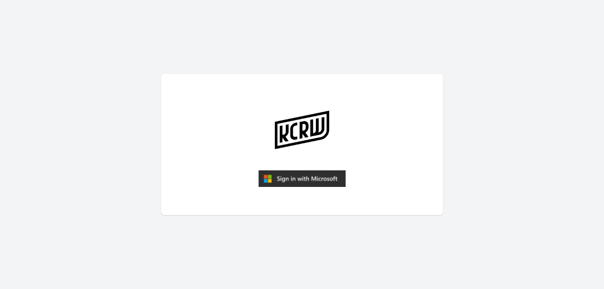
click at [294, 182] on img "submit" at bounding box center [301, 178] width 87 height 17
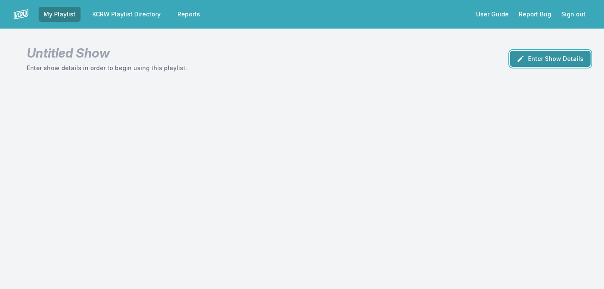
click at [565, 62] on button "Enter Show Details" at bounding box center [550, 59] width 81 height 16
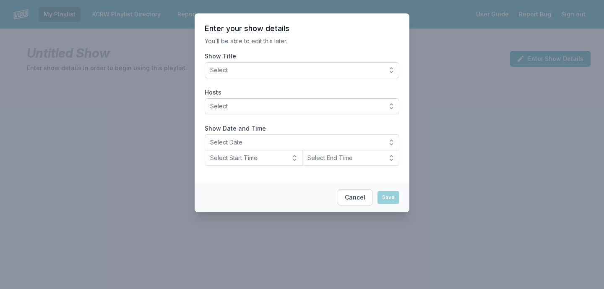
click at [366, 65] on button "Select" at bounding box center [302, 70] width 195 height 16
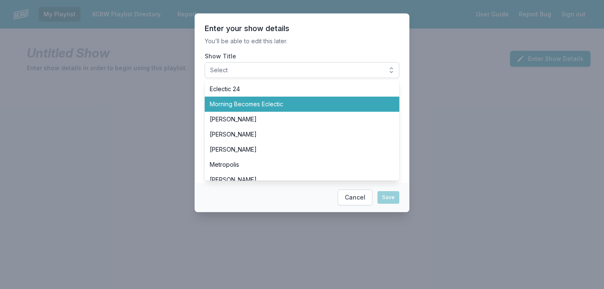
click at [353, 101] on span "Morning Becomes Eclectic" at bounding box center [297, 104] width 175 height 8
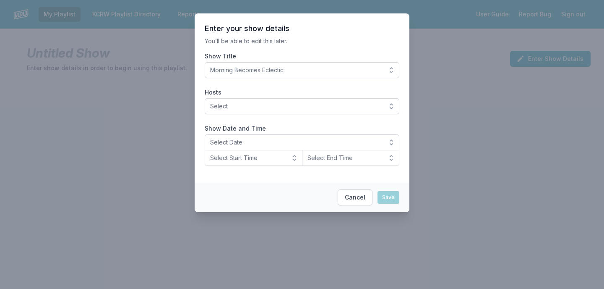
click at [342, 41] on p "You’ll be able to edit this later." at bounding box center [302, 41] width 195 height 8
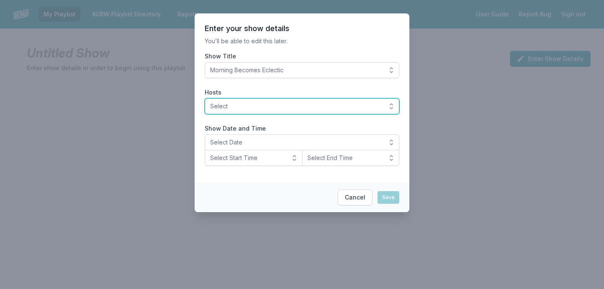
click at [300, 107] on span "Select" at bounding box center [296, 106] width 172 height 8
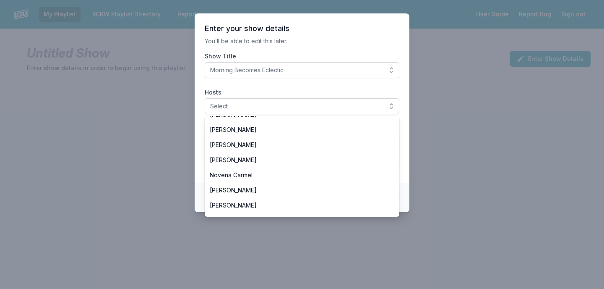
scroll to position [162, 0]
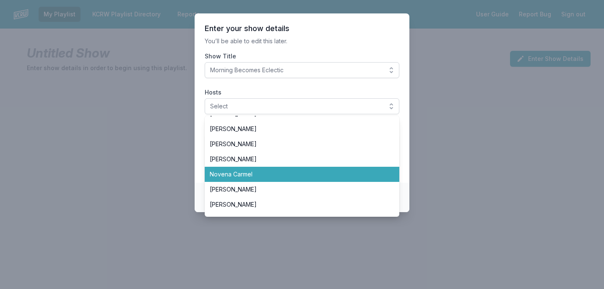
click at [276, 171] on span "Novena Carmel" at bounding box center [297, 174] width 175 height 8
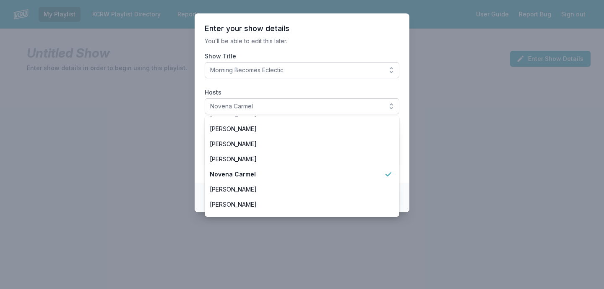
click at [323, 51] on section "Enter your show details You’ll be able to edit this later. Show Title Morning B…" at bounding box center [302, 97] width 215 height 169
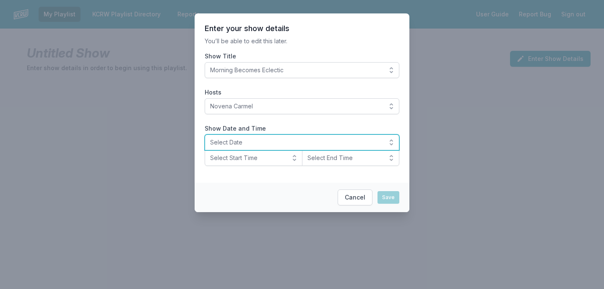
click at [306, 141] on span "Select Date" at bounding box center [296, 142] width 172 height 8
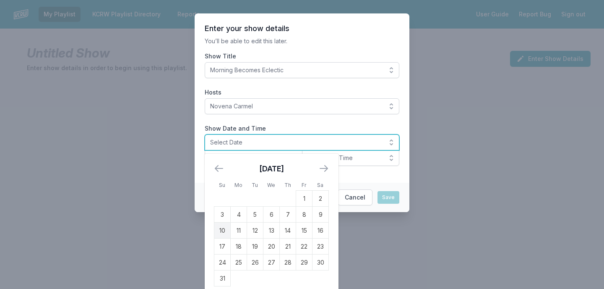
scroll to position [7, 0]
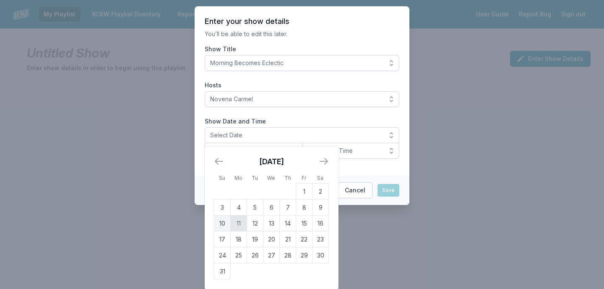
click at [240, 222] on td "11" at bounding box center [239, 223] width 16 height 16
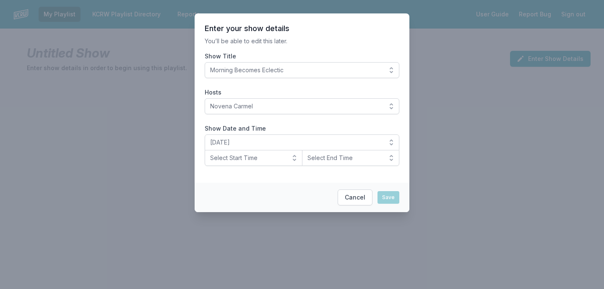
scroll to position [0, 0]
click at [250, 159] on span "Select Start Time" at bounding box center [247, 158] width 75 height 8
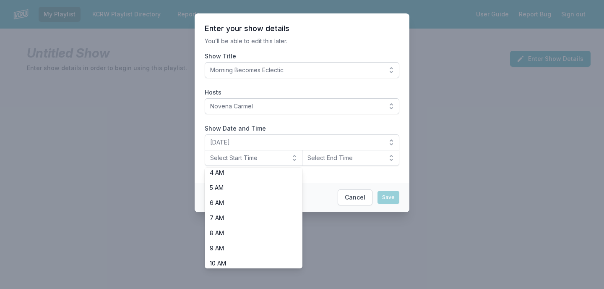
scroll to position [86, 0]
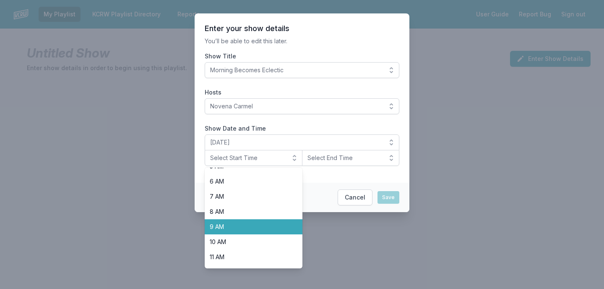
click at [250, 225] on span "9 AM" at bounding box center [249, 226] width 78 height 8
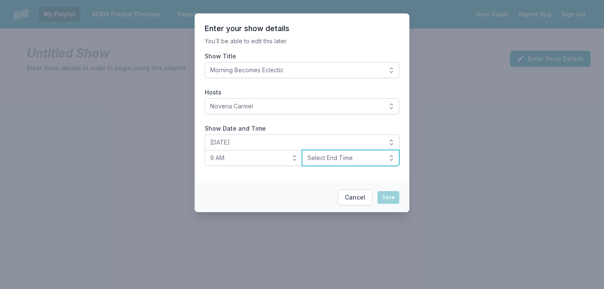
click at [337, 159] on span "Select End Time" at bounding box center [345, 158] width 75 height 8
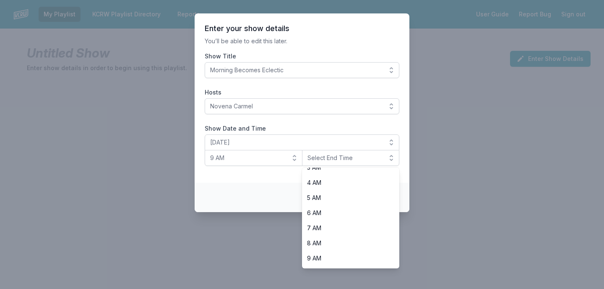
scroll to position [110, 0]
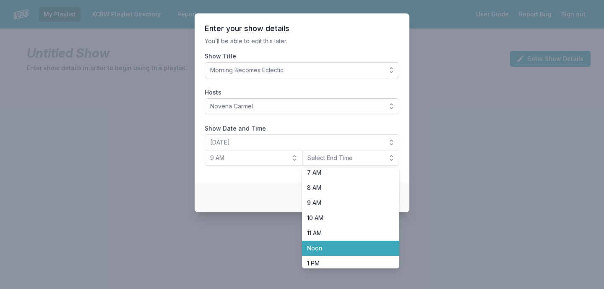
click at [329, 248] on span "Noon" at bounding box center [346, 248] width 78 height 8
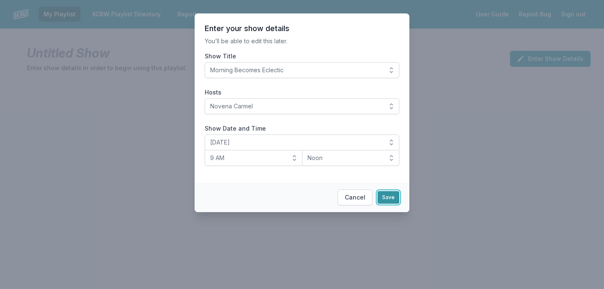
click at [386, 202] on button "Save" at bounding box center [389, 197] width 22 height 13
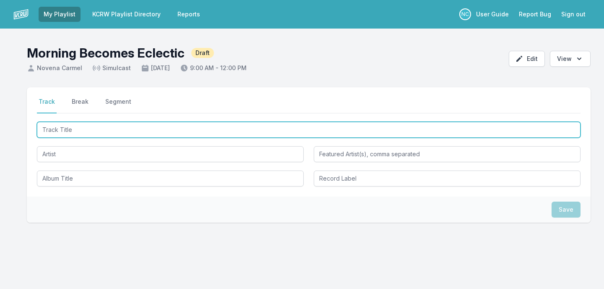
click at [220, 136] on input "Track Title" at bounding box center [309, 130] width 544 height 16
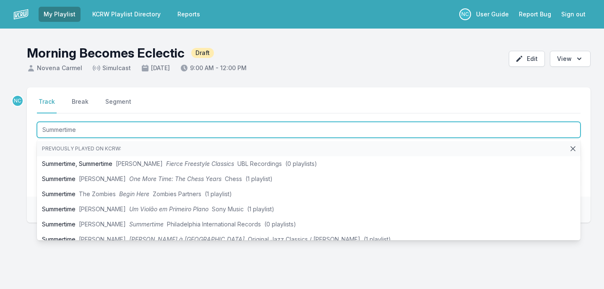
type input "Summertime"
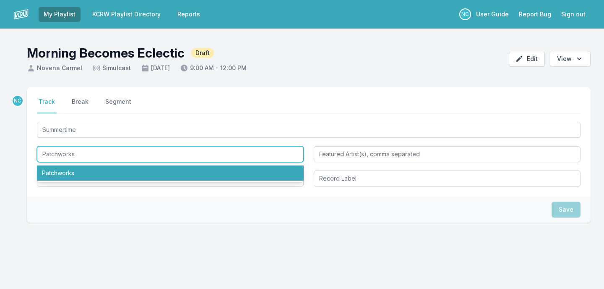
click at [203, 176] on li "Patchworks" at bounding box center [170, 172] width 267 height 15
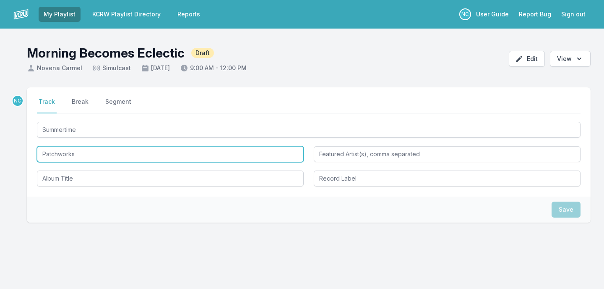
type input "Patchworks"
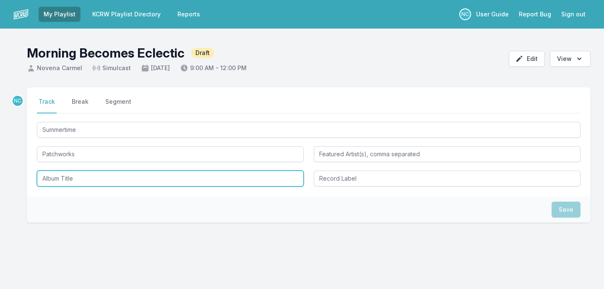
click at [191, 180] on input "Album Title" at bounding box center [170, 178] width 267 height 16
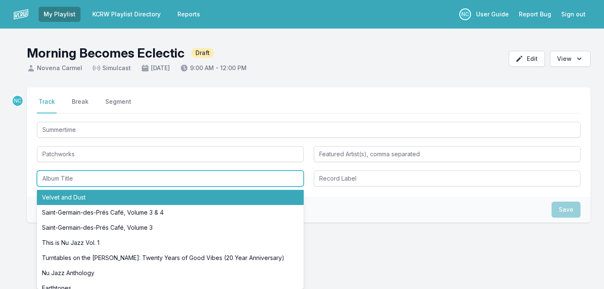
click at [188, 190] on li "Velvet and Dust" at bounding box center [170, 197] width 267 height 15
type input "Velvet and Dust"
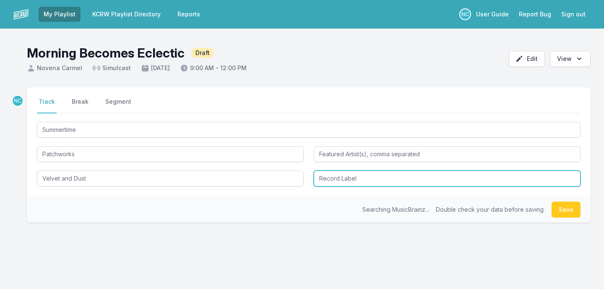
click at [356, 175] on input "Record Label" at bounding box center [447, 178] width 267 height 16
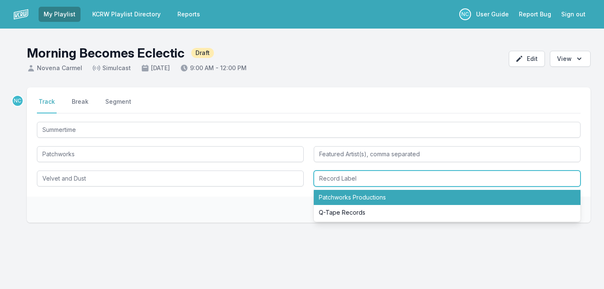
click at [359, 193] on li "Patchworks Productions" at bounding box center [447, 197] width 267 height 15
type input "Patchworks Productions"
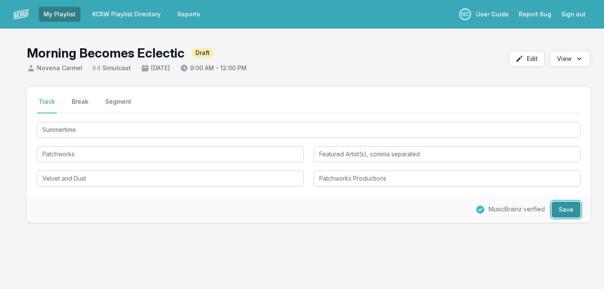
click at [572, 209] on button "Save" at bounding box center [566, 209] width 29 height 16
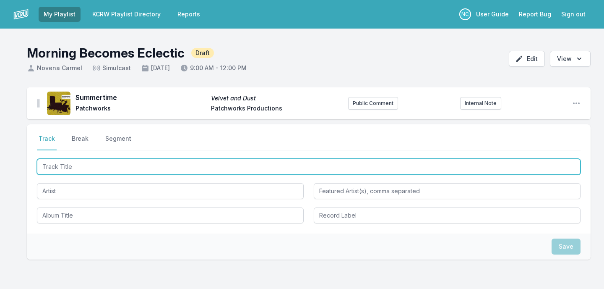
click at [78, 168] on input "Track Title" at bounding box center [309, 167] width 544 height 16
click at [238, 167] on input "Track Title" at bounding box center [309, 167] width 544 height 16
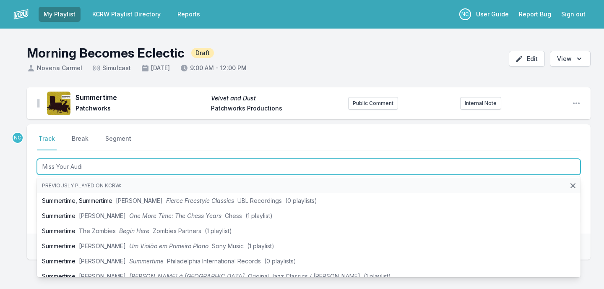
type input "Miss Your Audio"
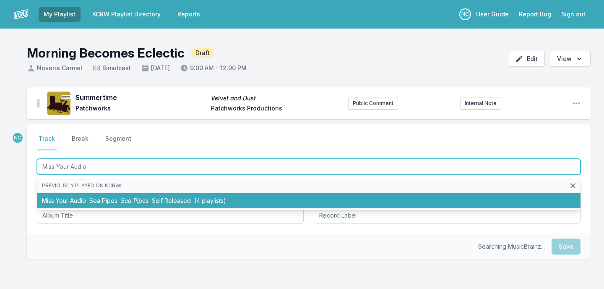
click at [231, 199] on li "Miss Your Audio Sea Pipes Sea Pipes Self Released (4 playlists)" at bounding box center [309, 200] width 544 height 15
